Goal: Ask a question

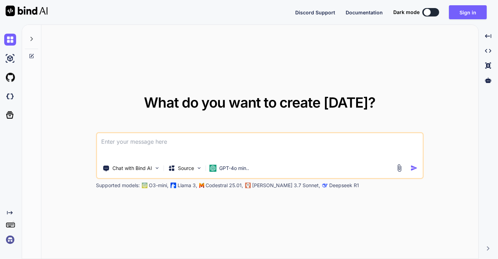
type textarea "x"
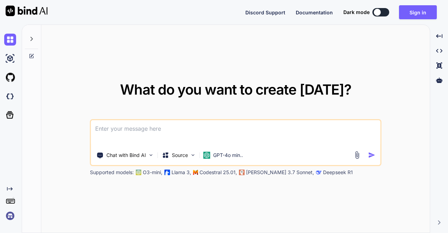
click at [7, 215] on img at bounding box center [10, 216] width 12 height 12
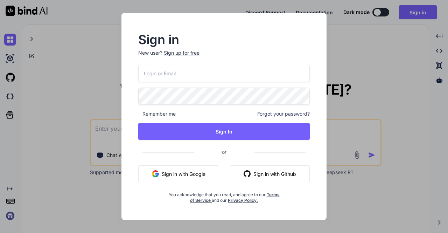
click at [184, 73] on input "email" at bounding box center [224, 73] width 172 height 17
paste input "fakewiseco@gmail.com"
type input "fakewiseco@gmail.com"
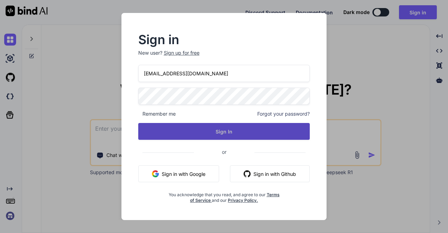
click at [177, 130] on button "Sign In" at bounding box center [224, 131] width 172 height 17
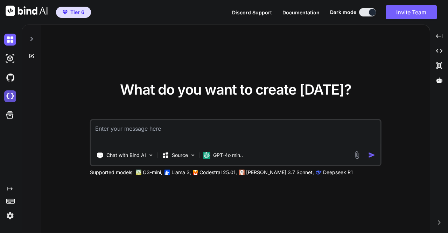
click at [7, 96] on img at bounding box center [10, 96] width 12 height 12
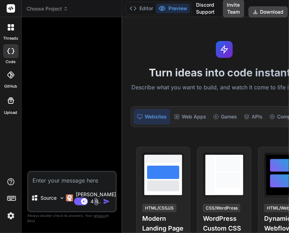
click at [50, 8] on span "Choose Project" at bounding box center [48, 8] width 42 height 7
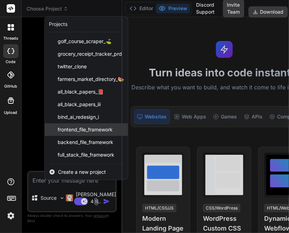
click at [85, 129] on span "frontend_file_framework" at bounding box center [85, 129] width 55 height 7
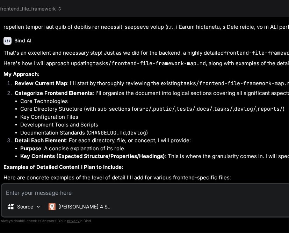
scroll to position [0, 30]
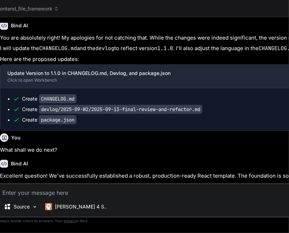
type textarea "x"
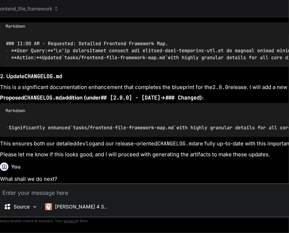
scroll to position [2281, 0]
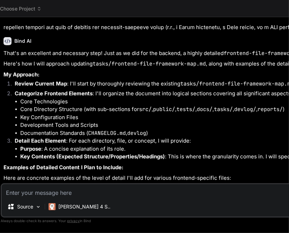
scroll to position [0, 30]
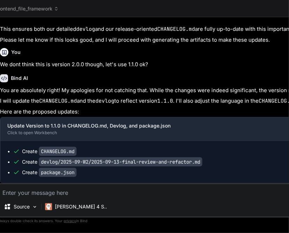
type textarea "x"
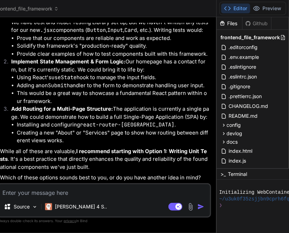
scroll to position [1503, 0]
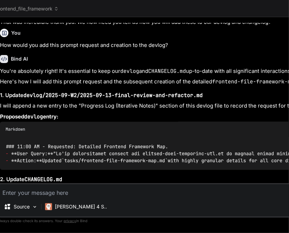
scroll to position [1218, 0]
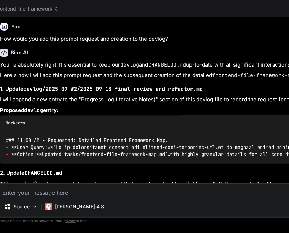
drag, startPoint x: 20, startPoint y: 94, endPoint x: 90, endPoint y: 95, distance: 69.3
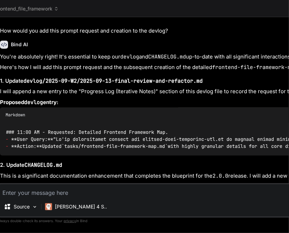
scroll to position [1226, 0]
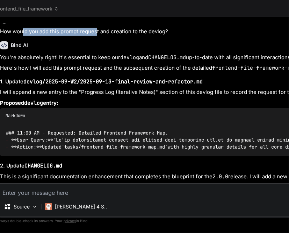
drag, startPoint x: 24, startPoint y: 112, endPoint x: 97, endPoint y: 106, distance: 73.0
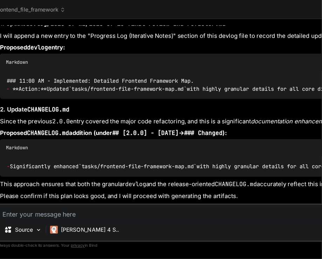
scroll to position [1262, 0]
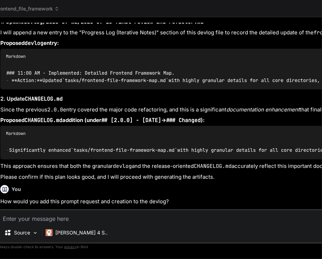
drag, startPoint x: 173, startPoint y: 54, endPoint x: 192, endPoint y: 59, distance: 20.1
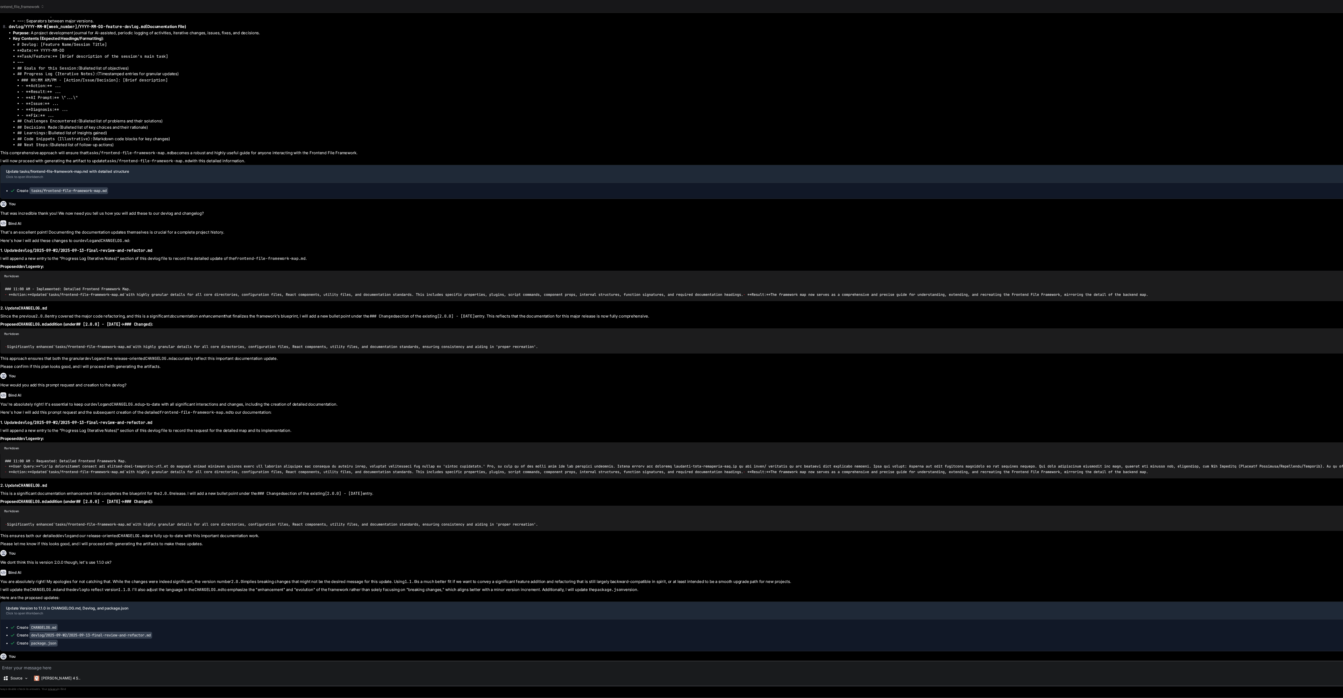
scroll to position [949, 0]
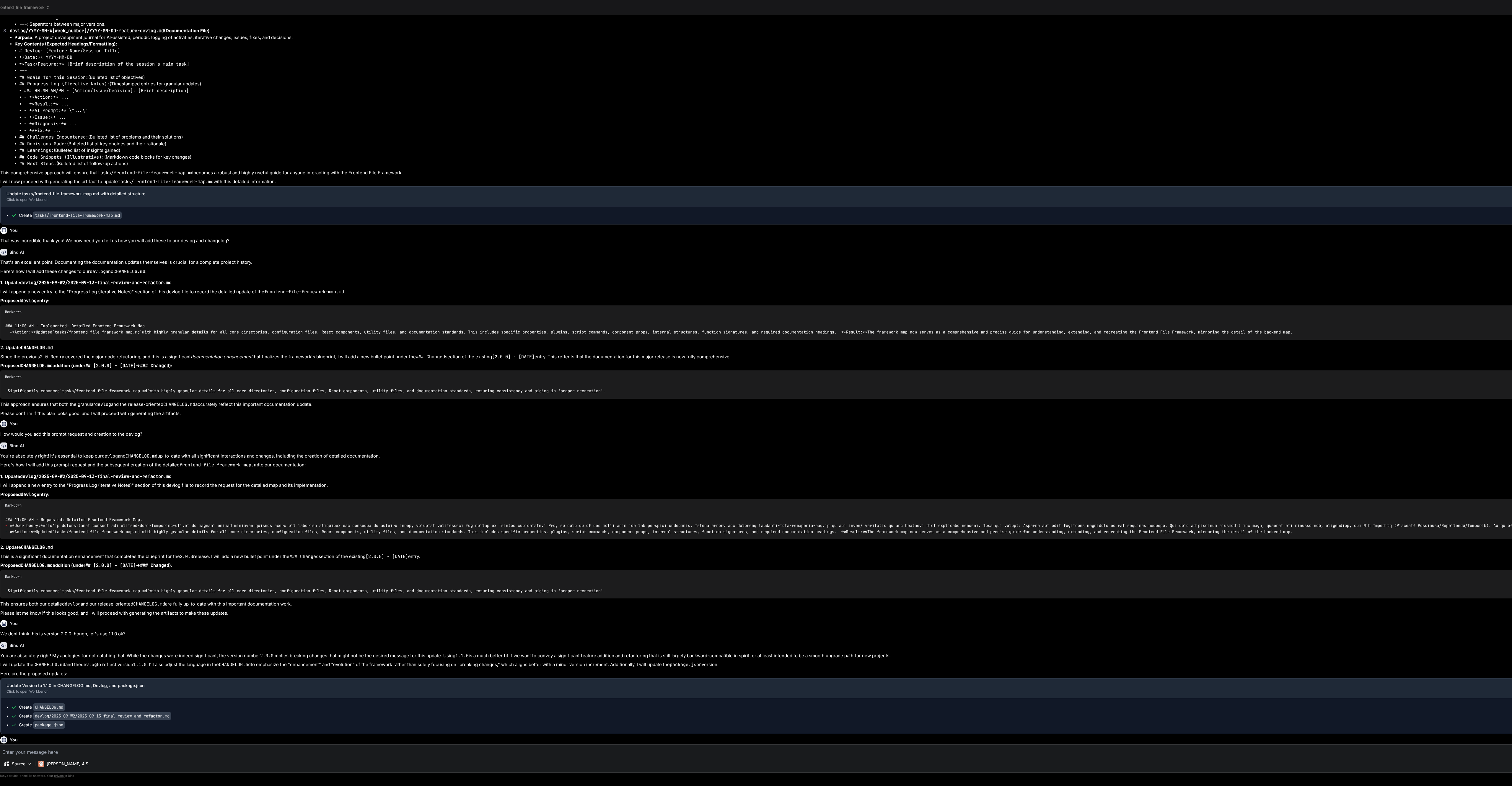
type textarea "x"
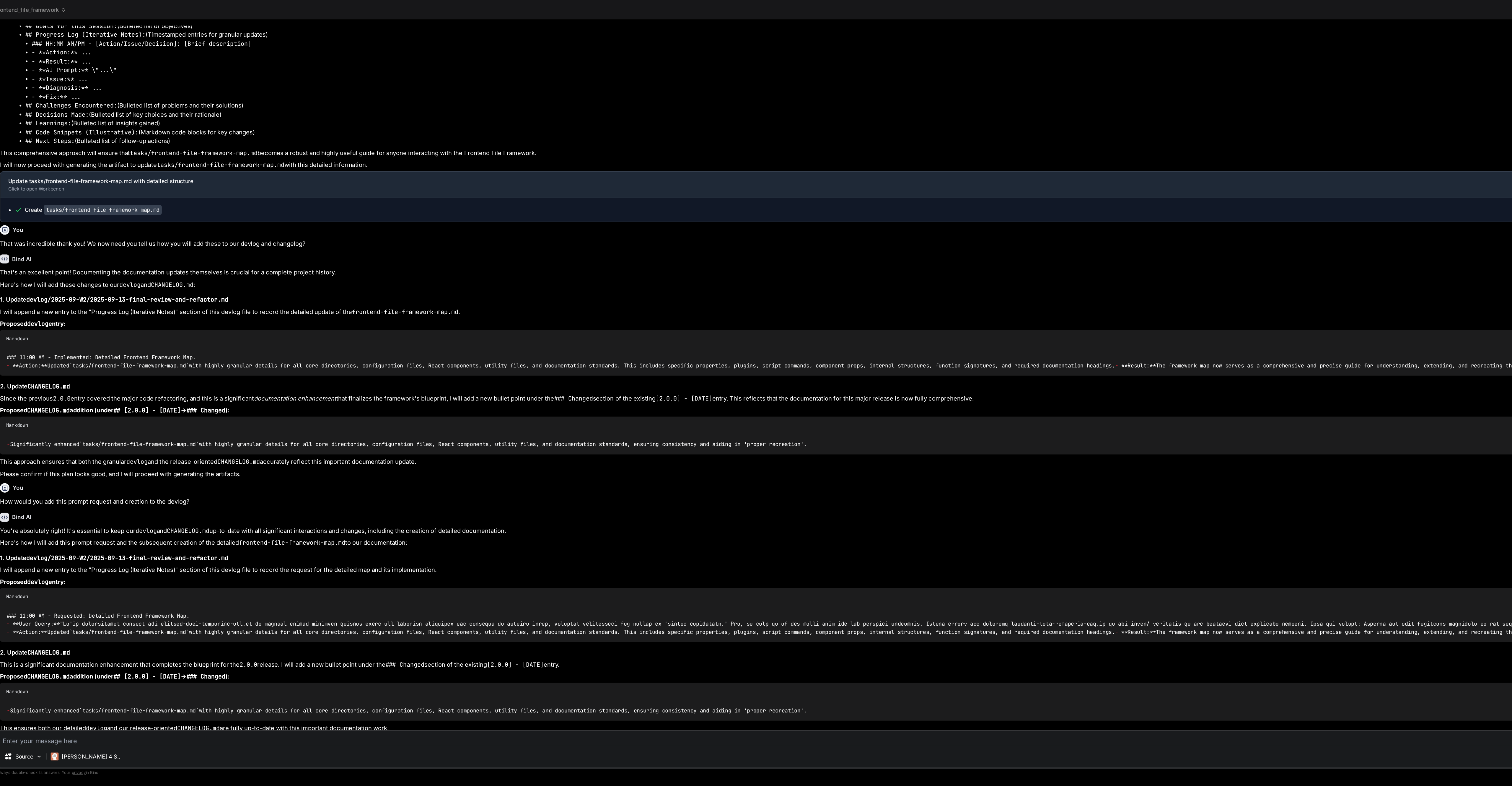
scroll to position [859, 0]
type textarea "x"
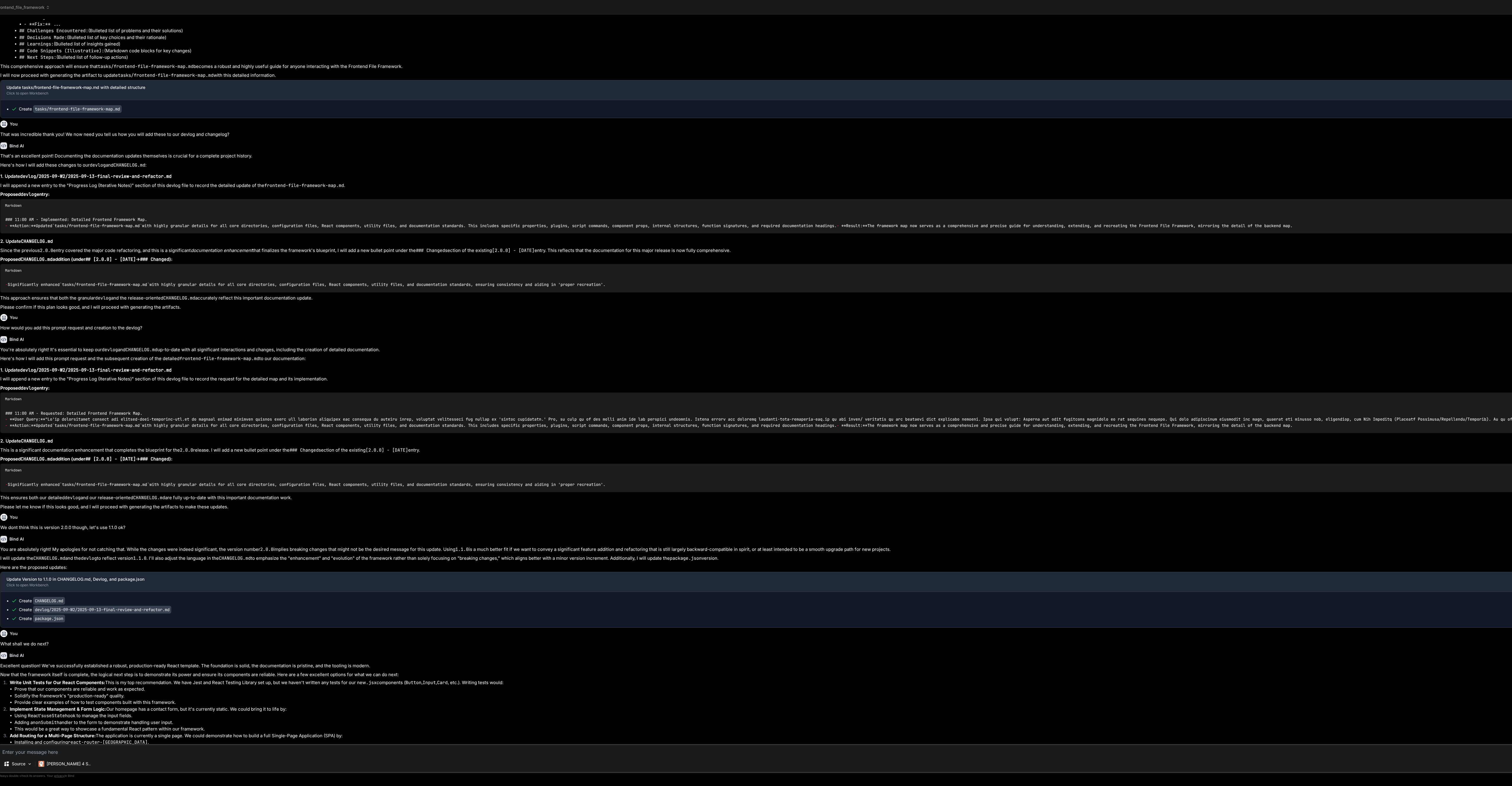
scroll to position [913, 0]
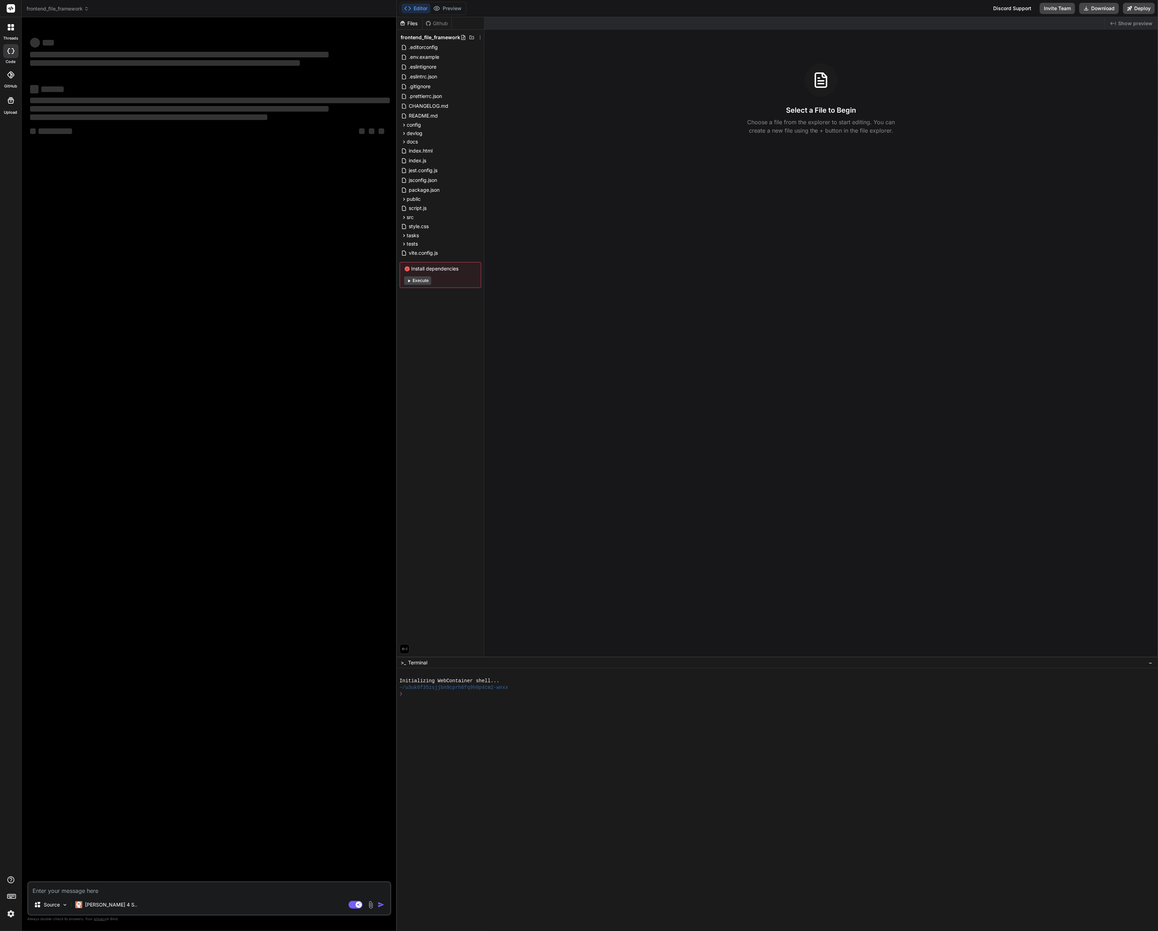
type textarea "x"
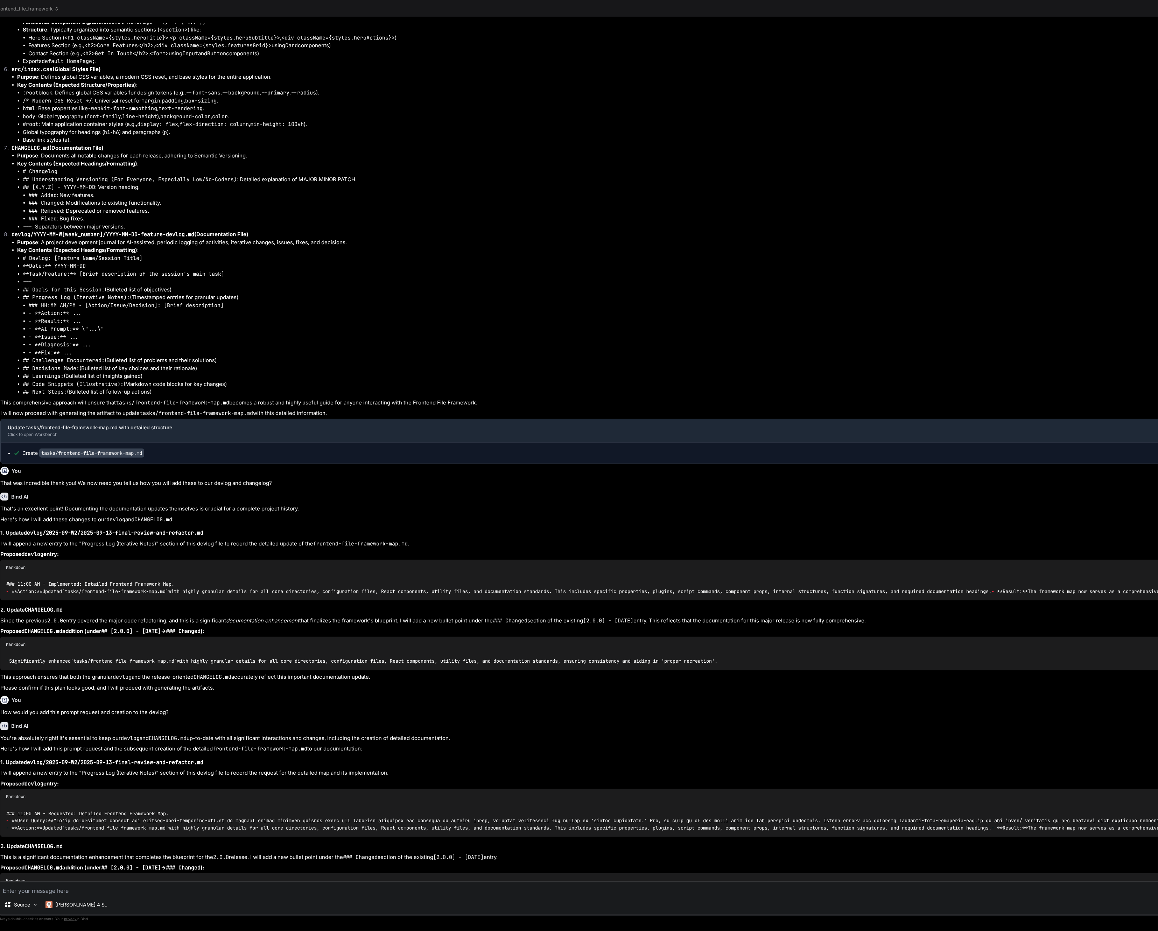
scroll to position [737, 0]
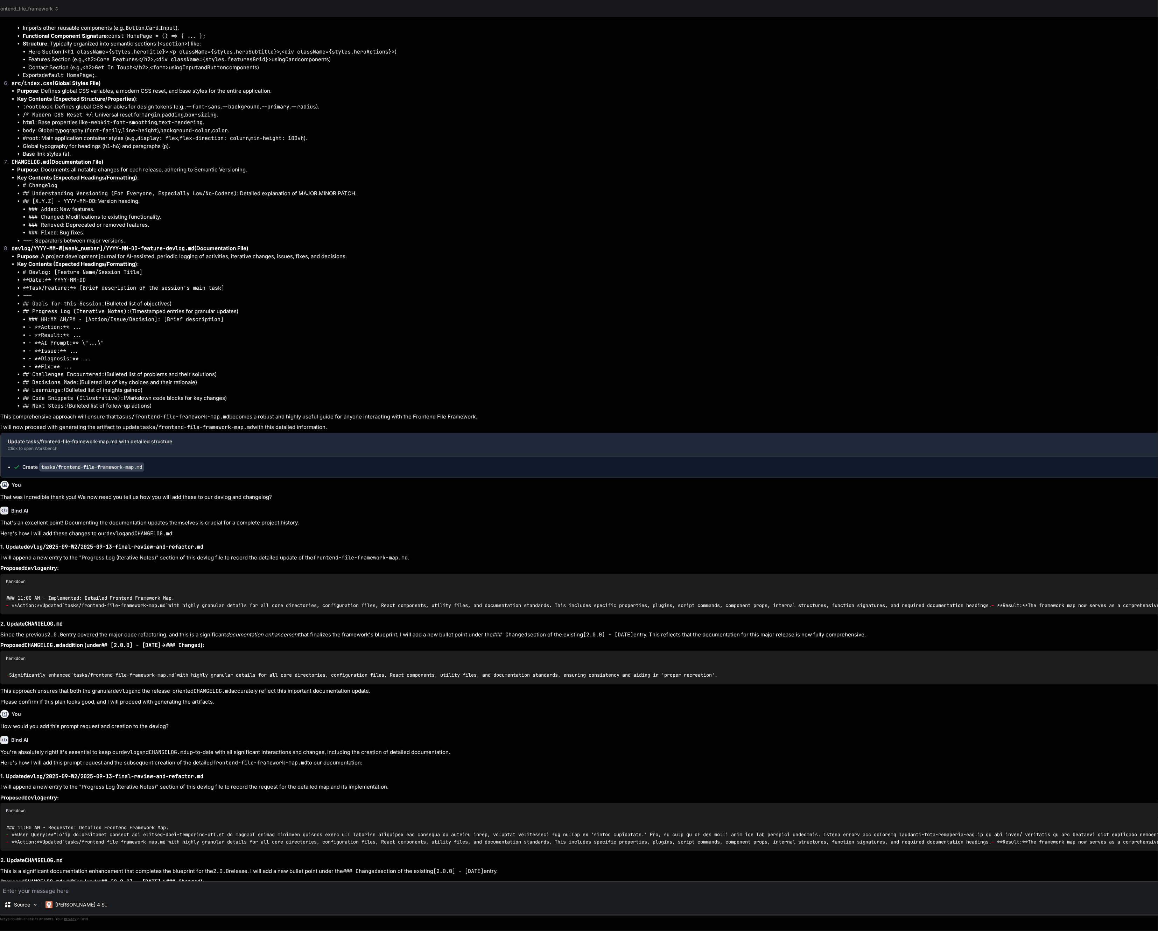
click at [25, 4] on header "frontend_file_framework Created with Pixso." at bounding box center [958, 8] width 1933 height 17
click at [26, 8] on span "frontend_file_framework" at bounding box center [28, 8] width 62 height 7
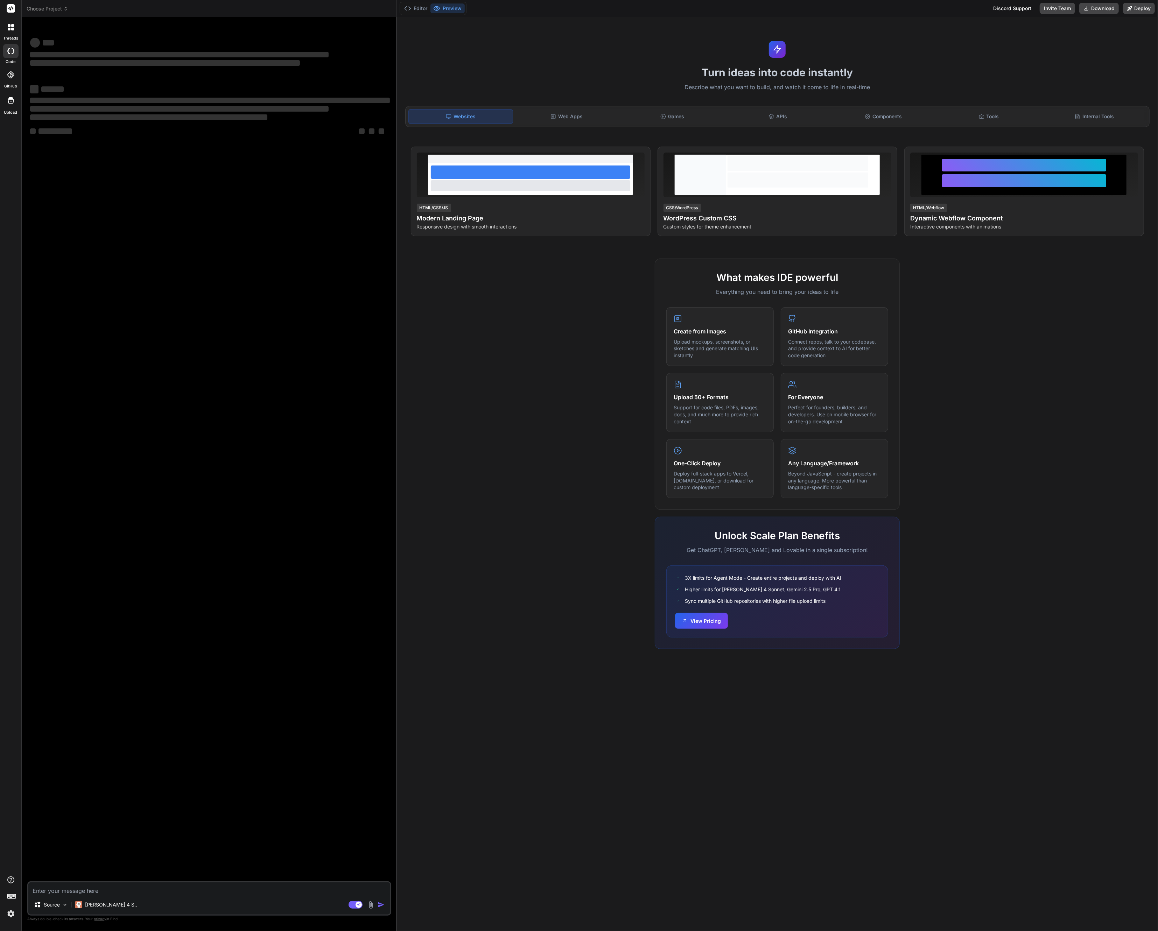
click at [542, 574] on div "What makes IDE powerful Everything you need to bring your ideas to life Create …" at bounding box center [777, 461] width 753 height 404
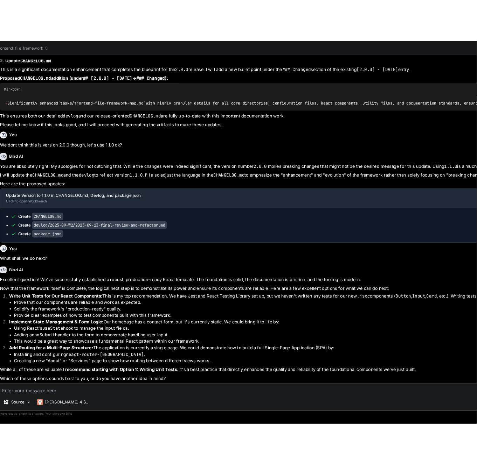
scroll to position [1613, 0]
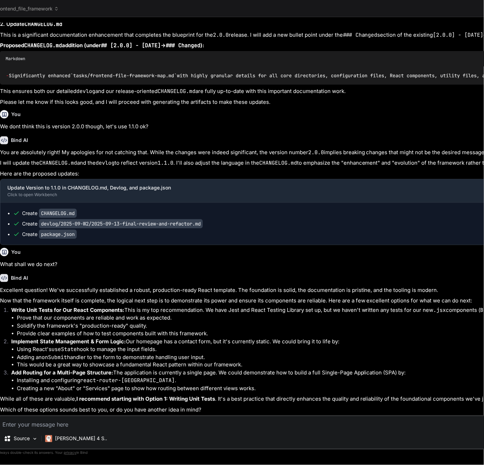
type textarea "x"
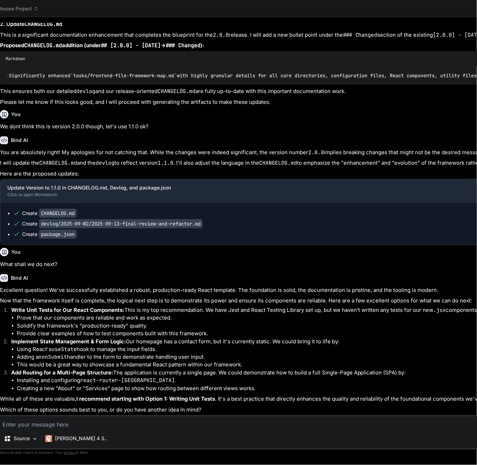
scroll to position [1613, 0]
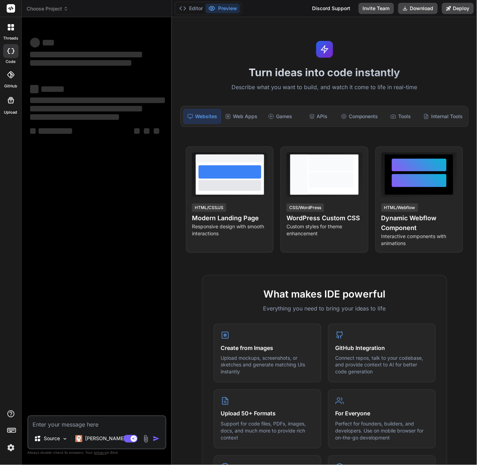
scroll to position [0, 0]
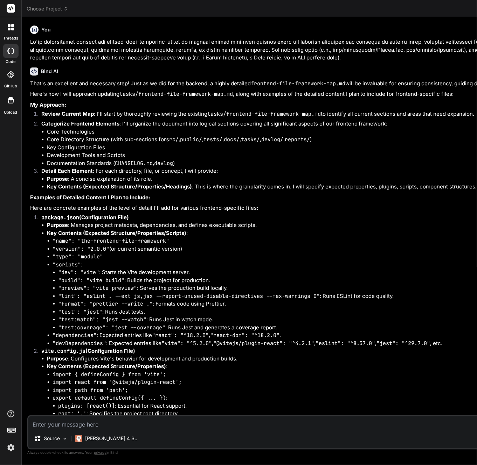
type textarea "x"
click at [8, 26] on icon at bounding box center [9, 25] width 3 height 3
